Goal: Transaction & Acquisition: Purchase product/service

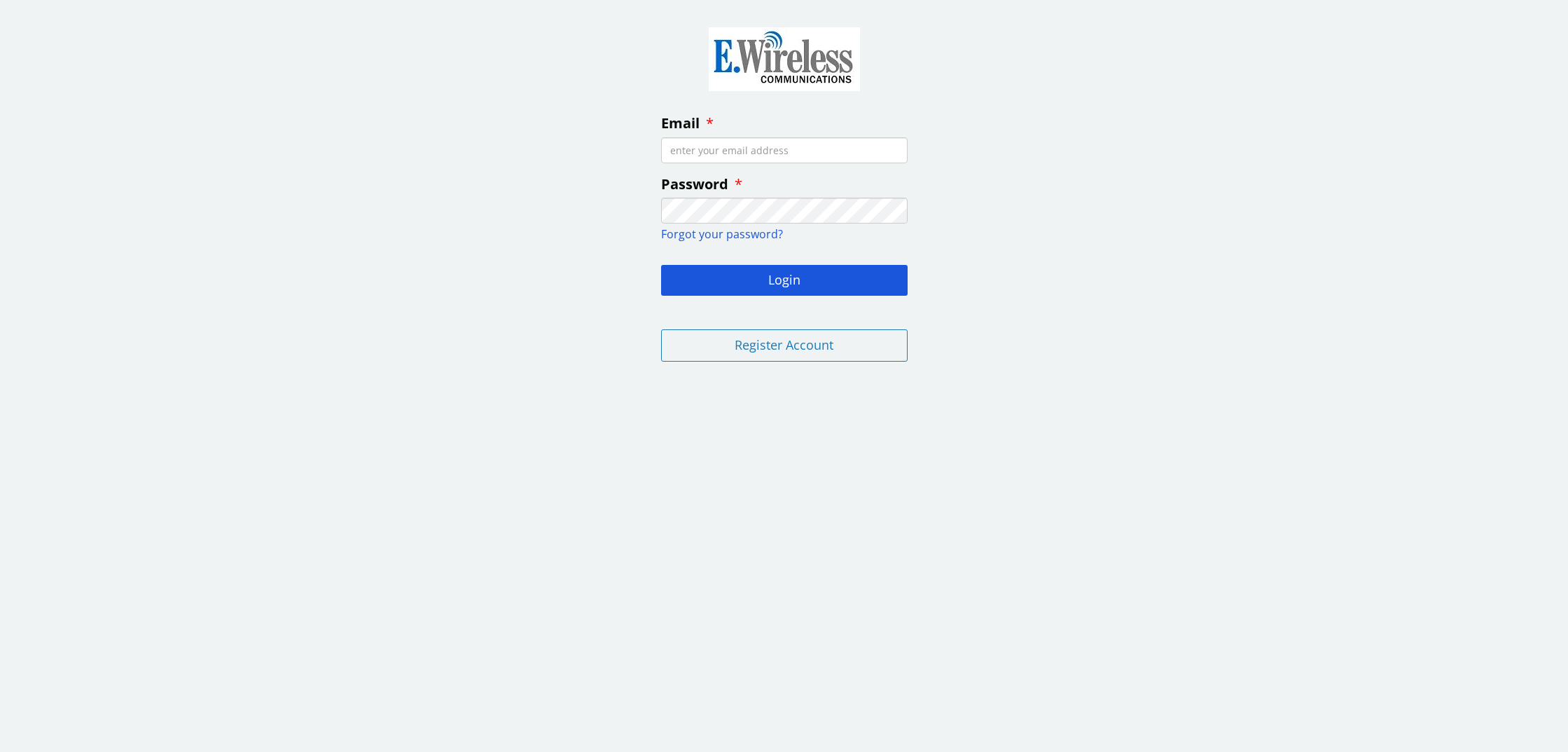
type input "[EMAIL_ADDRESS][PERSON_NAME][DOMAIN_NAME]"
click at [783, 278] on button "Login" at bounding box center [784, 280] width 246 height 31
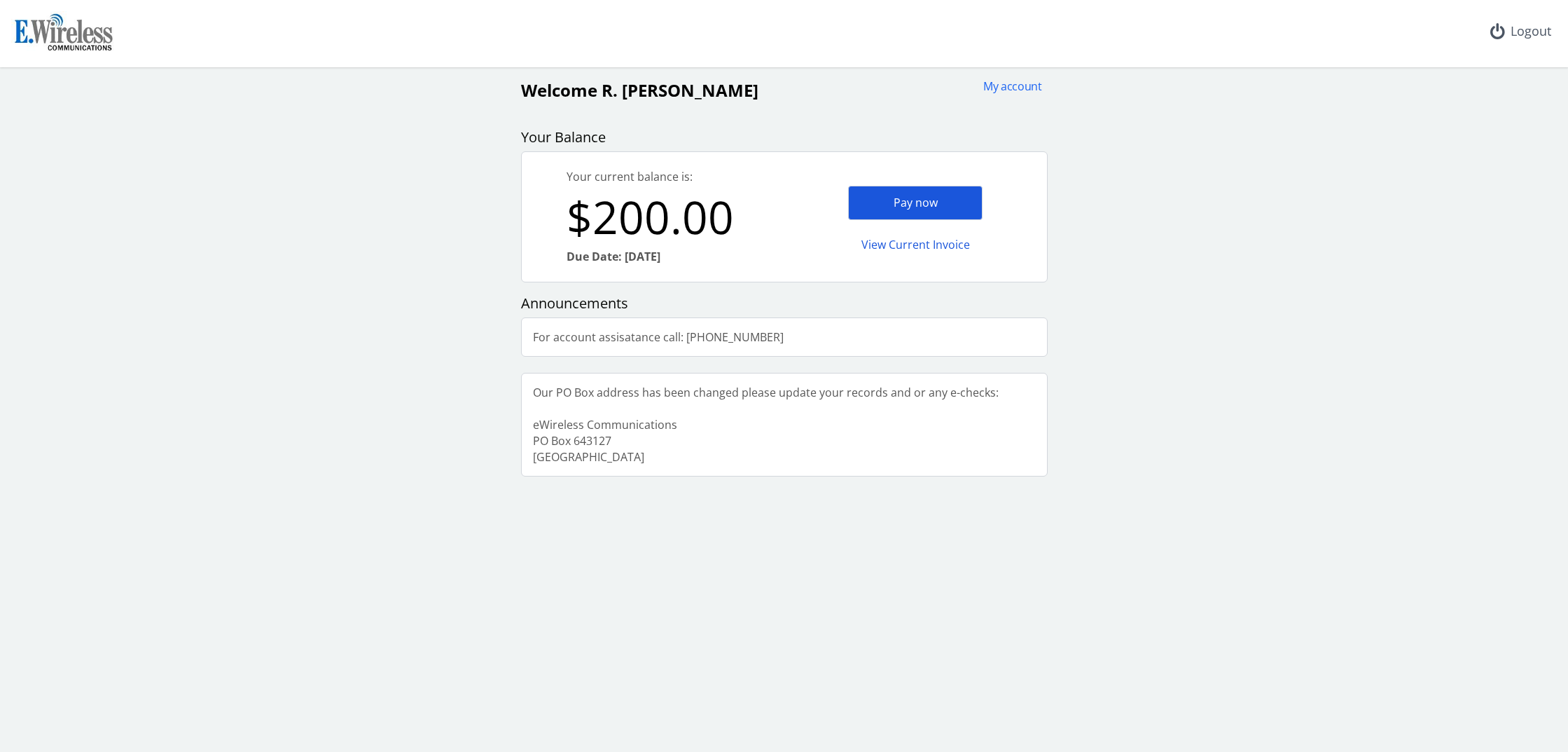
click at [911, 198] on div "Pay now" at bounding box center [915, 203] width 134 height 35
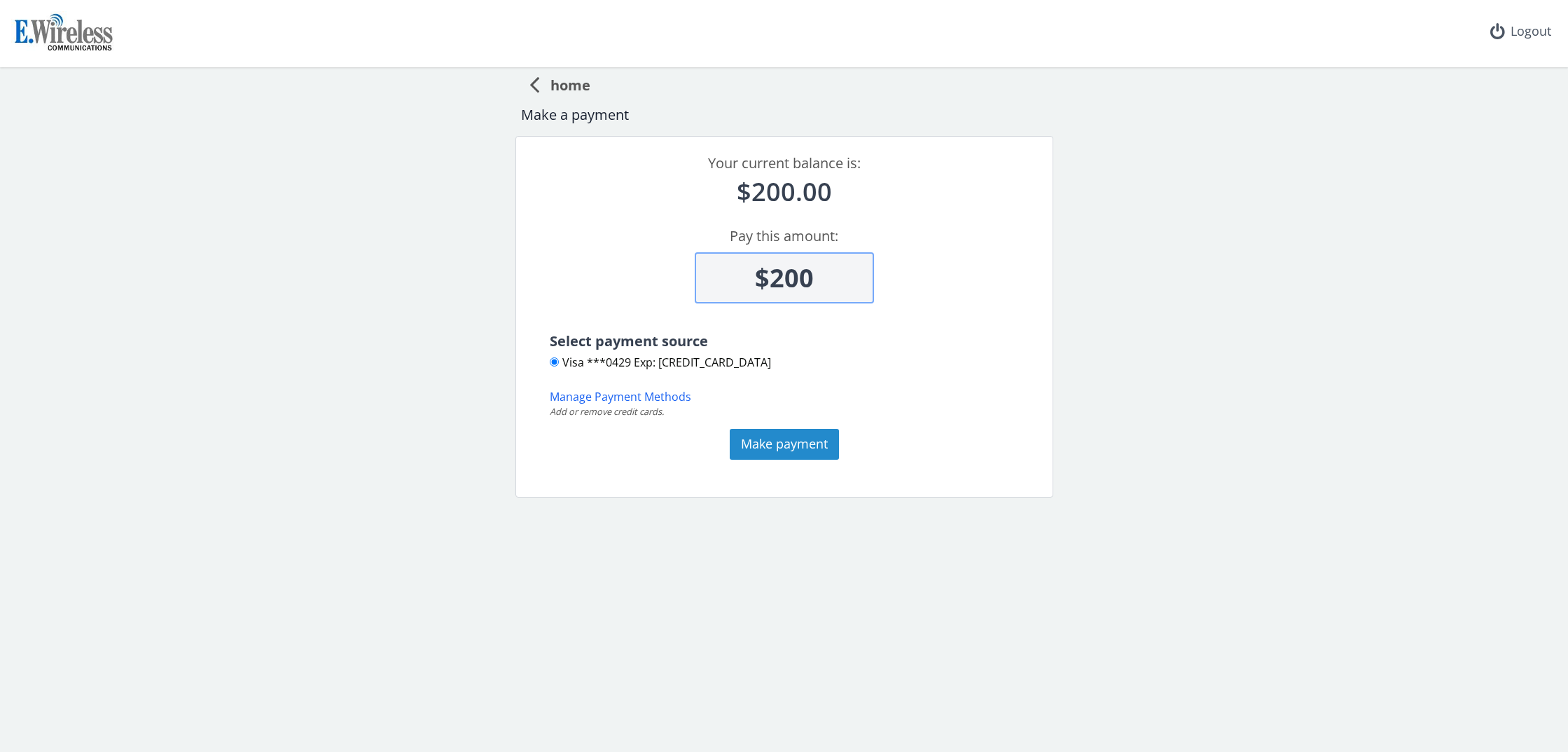
click at [789, 445] on button "Make payment" at bounding box center [784, 444] width 109 height 31
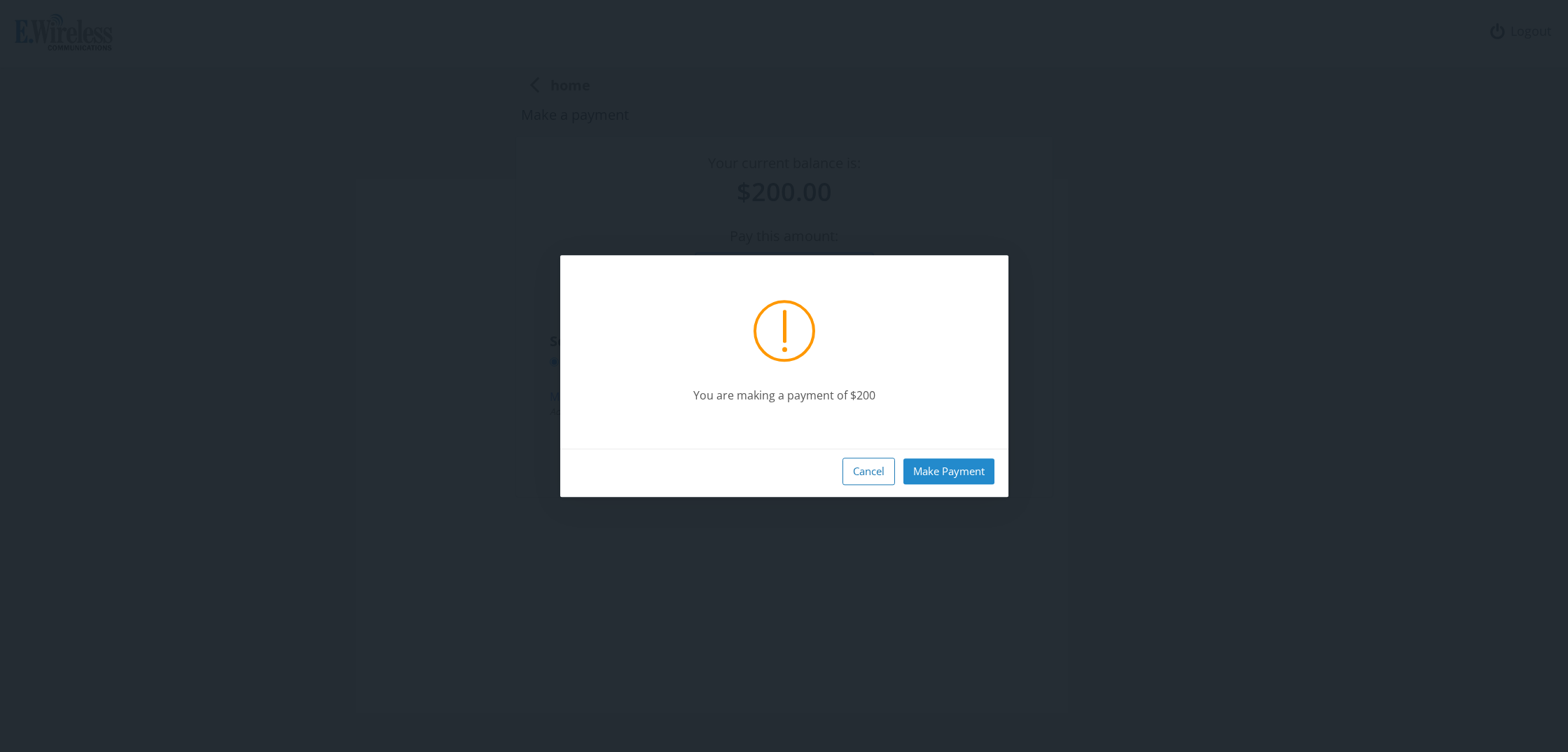
click at [949, 473] on button "Make Payment" at bounding box center [948, 471] width 91 height 26
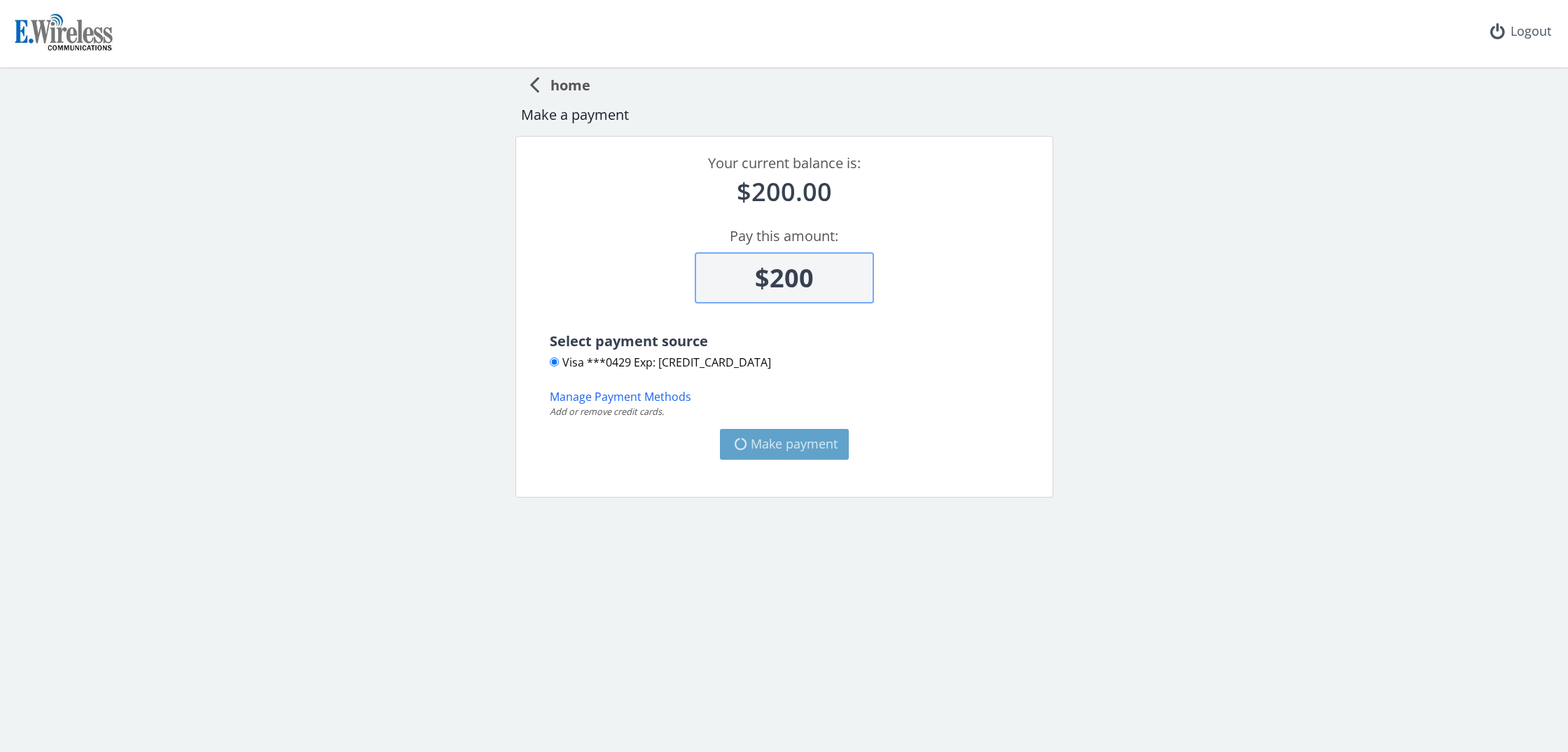
type input "$0"
